Goal: Task Accomplishment & Management: Manage account settings

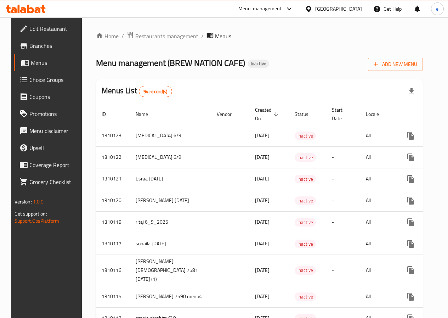
click at [35, 64] on span "Menus" at bounding box center [55, 62] width 49 height 8
click at [21, 66] on icon at bounding box center [25, 62] width 8 height 8
click at [407, 68] on span "Add New Menu" at bounding box center [396, 64] width 44 height 9
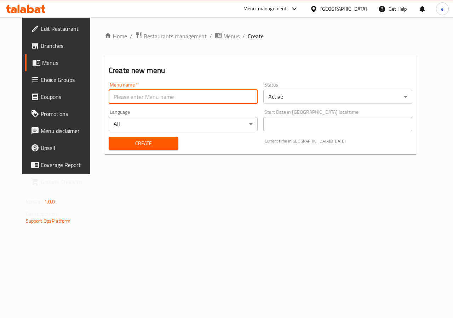
click at [161, 94] on input "text" at bounding box center [183, 97] width 149 height 14
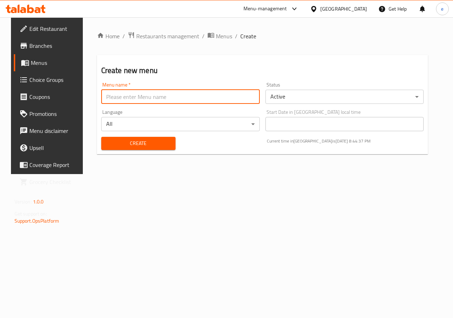
type input "Esraa [DATE]"
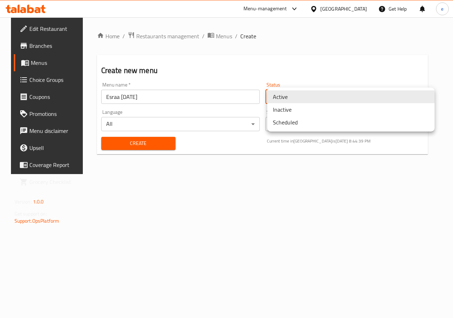
click at [307, 91] on body "​ Menu-management [GEOGRAPHIC_DATA] Get Help e Edit Restaurant Branches Menus C…" at bounding box center [226, 167] width 453 height 300
click at [331, 110] on li "Inactive" at bounding box center [350, 109] width 167 height 13
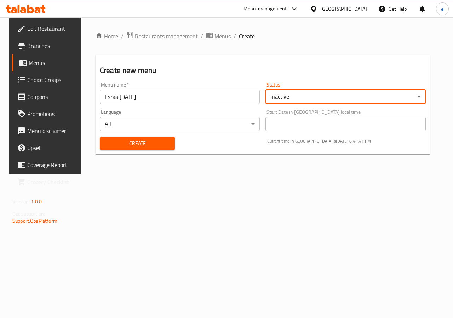
click at [112, 148] on button "Create" at bounding box center [137, 143] width 75 height 13
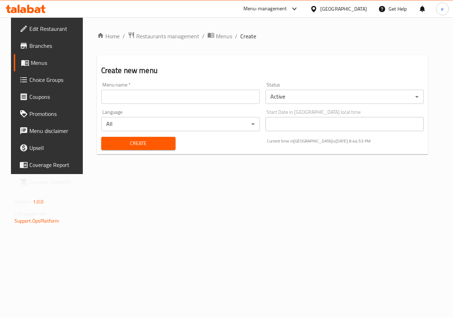
click at [41, 61] on span "Menus" at bounding box center [56, 62] width 50 height 8
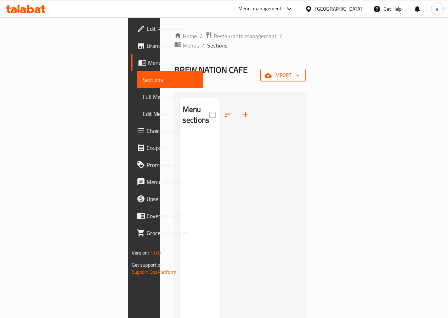
click at [301, 72] on icon "button" at bounding box center [297, 75] width 7 height 7
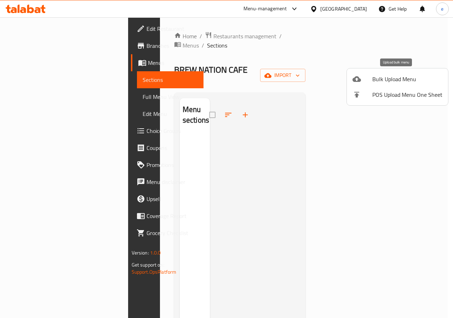
click at [397, 80] on span "Bulk Upload Menu" at bounding box center [407, 79] width 70 height 8
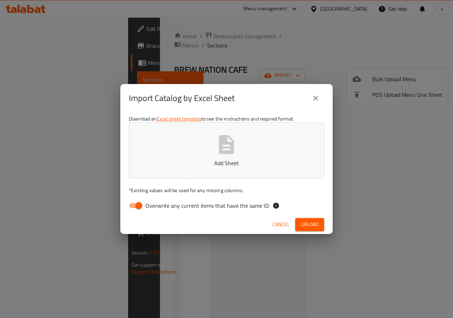
click at [280, 169] on button "Add Sheet" at bounding box center [226, 150] width 195 height 56
click at [299, 223] on button "Upload" at bounding box center [309, 224] width 29 height 13
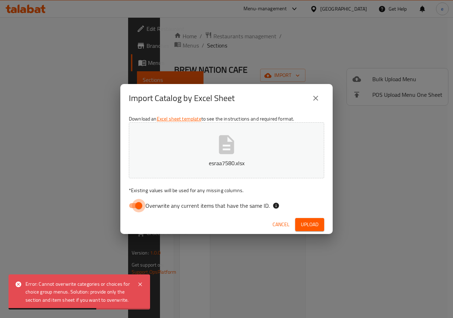
click at [138, 206] on input "Overwrite any current items that have the same ID." at bounding box center [139, 205] width 40 height 13
checkbox input "false"
click at [314, 222] on span "Upload" at bounding box center [310, 224] width 18 height 9
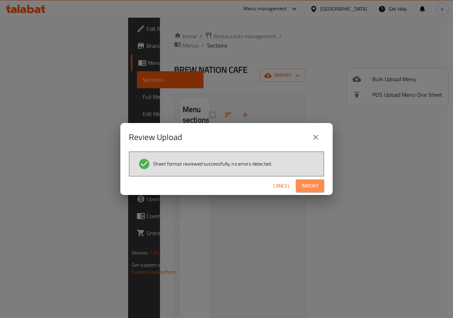
click at [311, 188] on span "Import" at bounding box center [310, 185] width 17 height 9
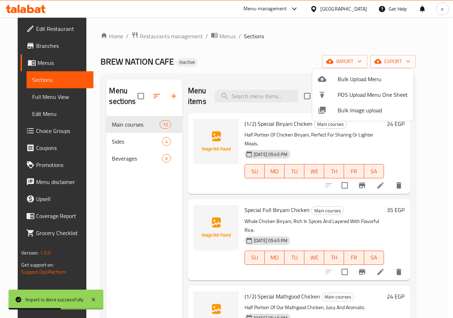
drag, startPoint x: 427, startPoint y: 116, endPoint x: 429, endPoint y: 213, distance: 97.1
click at [429, 217] on div at bounding box center [226, 159] width 453 height 318
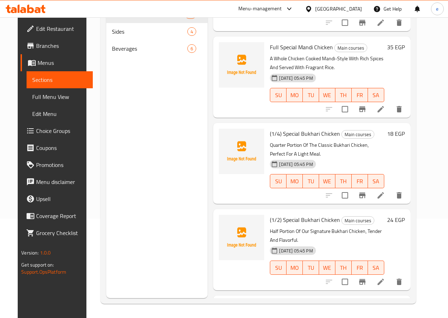
scroll to position [716, 0]
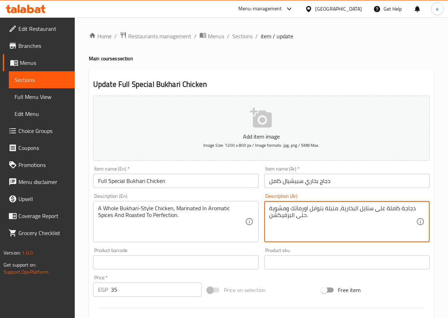
drag, startPoint x: 271, startPoint y: 207, endPoint x: 281, endPoint y: 208, distance: 10.7
click at [267, 207] on div "دجاجة كاملة على ستايل البخارية، متبلة بتوابل اورماتك ومشوية حتى البرفيكشن. Desc…" at bounding box center [346, 221] width 165 height 41
click at [269, 207] on textarea "دجاجة كاملة على ستايل البخارية، متبلة بتوابل اورماتك ومشوية حتى البرفيكشن." at bounding box center [342, 222] width 147 height 34
drag, startPoint x: 269, startPoint y: 207, endPoint x: 287, endPoint y: 210, distance: 17.5
click at [287, 210] on textarea "دجاجة كاملة على ستايل البخارية، متبلة بتوابل اورماتك ومشوية حتى البرفيكشن." at bounding box center [342, 222] width 147 height 34
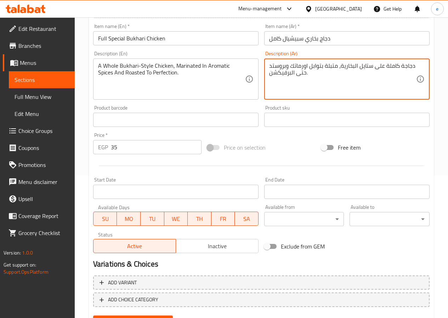
scroll to position [177, 0]
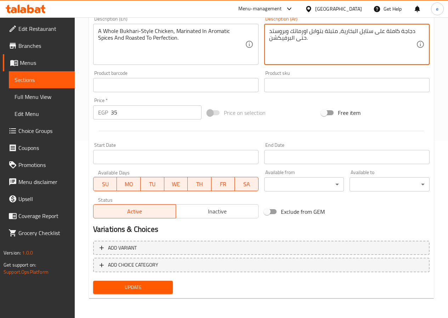
type textarea "دجاجة كاملة على ستايل البخارية، متبلة بتوابل اورماتك وبروستد حتى البرفيكشن."
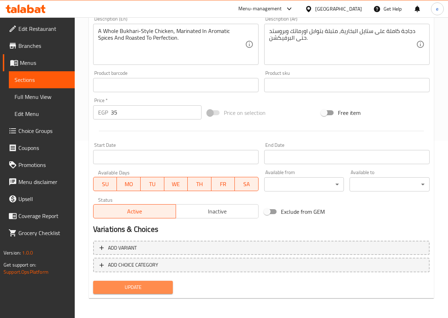
click at [148, 290] on span "Update" at bounding box center [133, 287] width 69 height 9
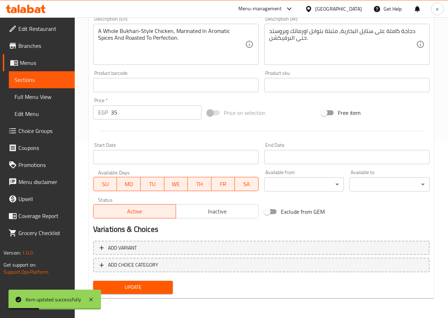
click at [28, 67] on span "Menus" at bounding box center [44, 62] width 49 height 8
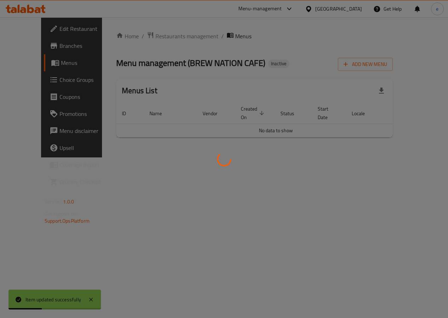
click at [28, 67] on div at bounding box center [224, 159] width 448 height 318
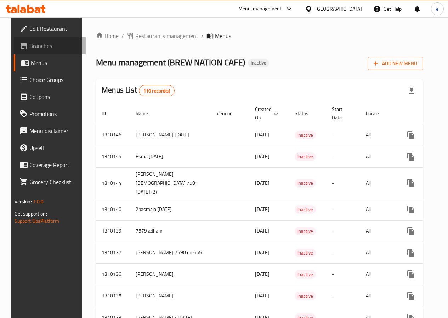
click at [49, 46] on span "Branches" at bounding box center [54, 45] width 51 height 8
